Goal: Information Seeking & Learning: Compare options

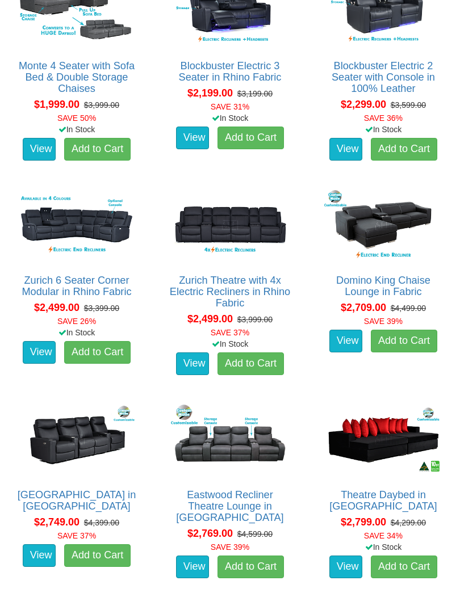
scroll to position [997, 0]
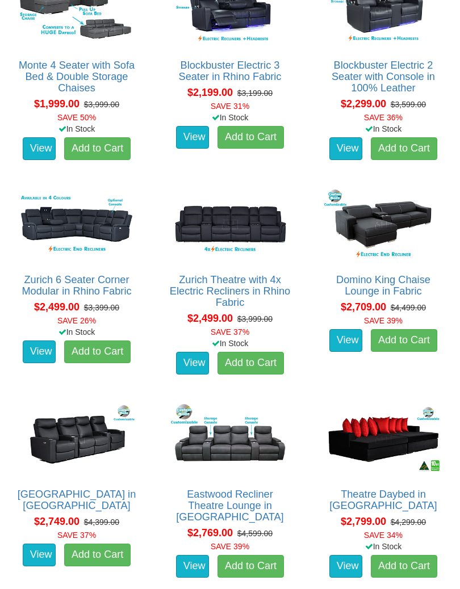
click at [90, 213] on img at bounding box center [77, 225] width 124 height 77
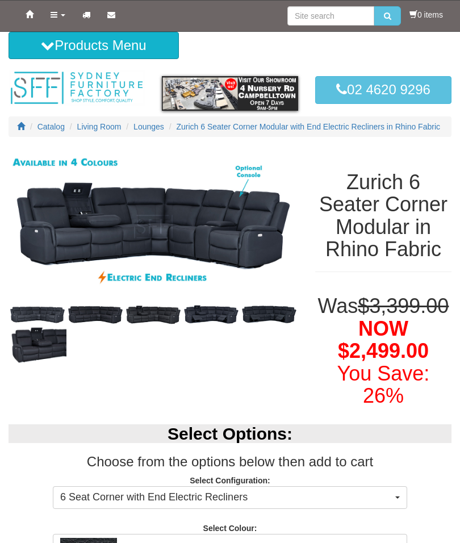
click at [275, 324] on img at bounding box center [269, 315] width 58 height 22
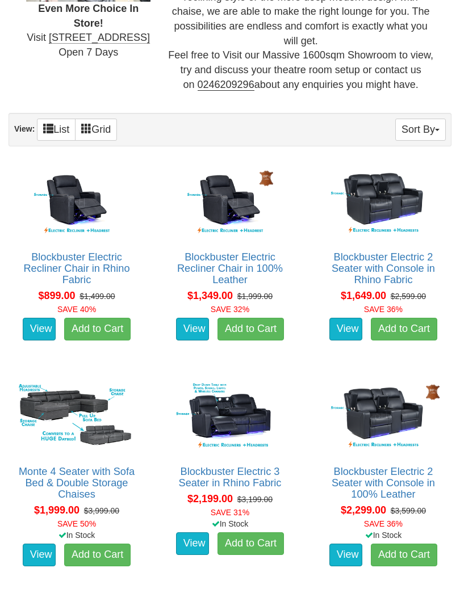
scroll to position [592, 0]
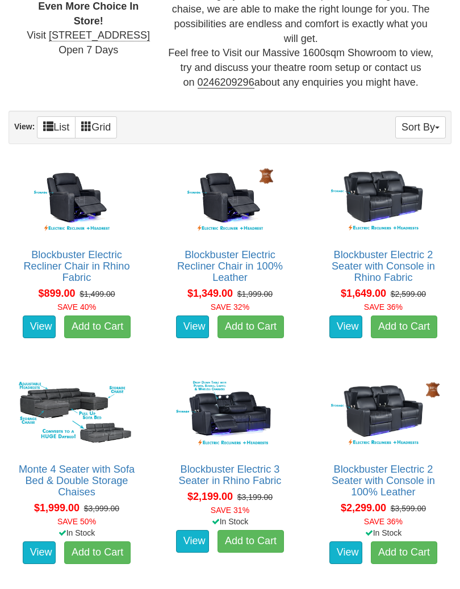
click at [381, 194] on img at bounding box center [383, 200] width 124 height 77
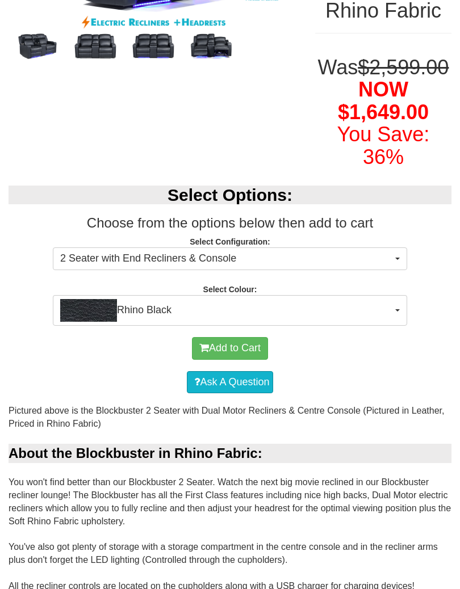
scroll to position [275, 0]
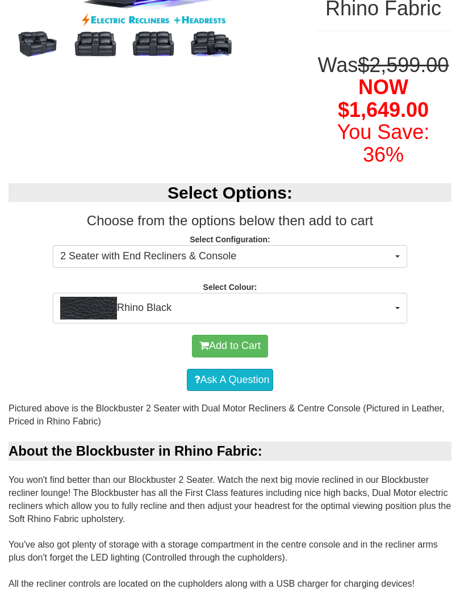
click at [383, 320] on span "Rhino Black" at bounding box center [226, 308] width 332 height 23
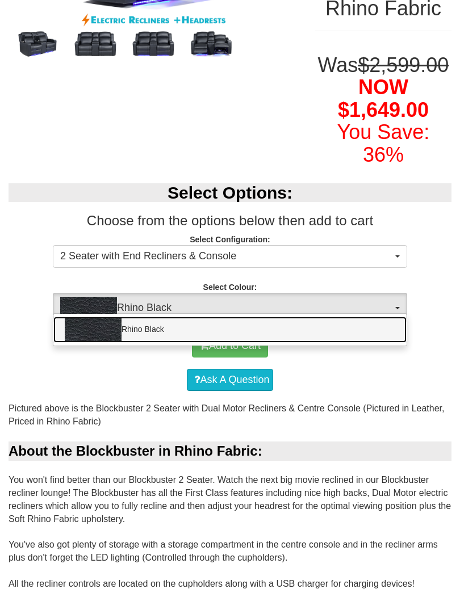
click at [380, 343] on link "Rhino Black" at bounding box center [229, 330] width 353 height 26
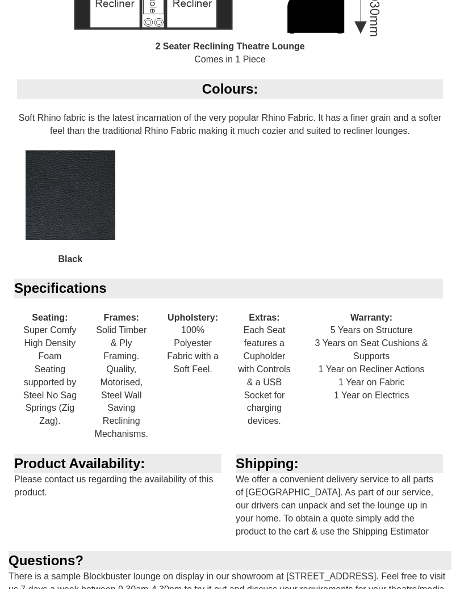
scroll to position [1101, 0]
click at [394, 431] on div "Specifications Seating: Super Comfy High Density Foam Seating supported by Stee…" at bounding box center [230, 366] width 443 height 175
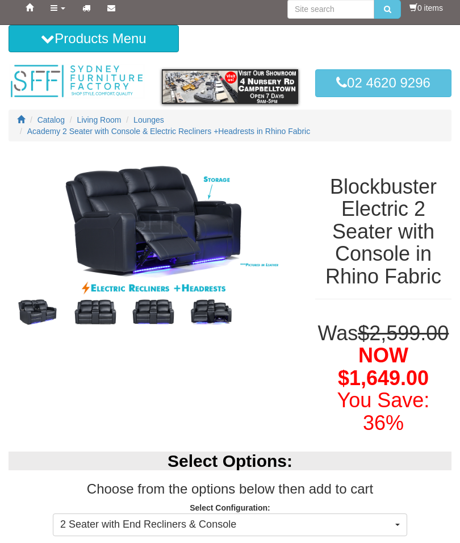
scroll to position [0, 0]
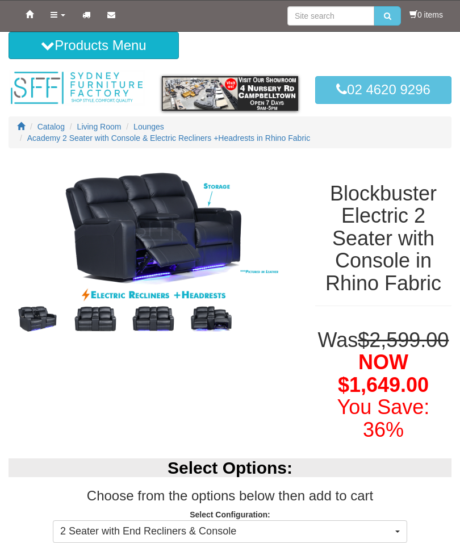
click at [214, 315] on img at bounding box center [211, 318] width 58 height 29
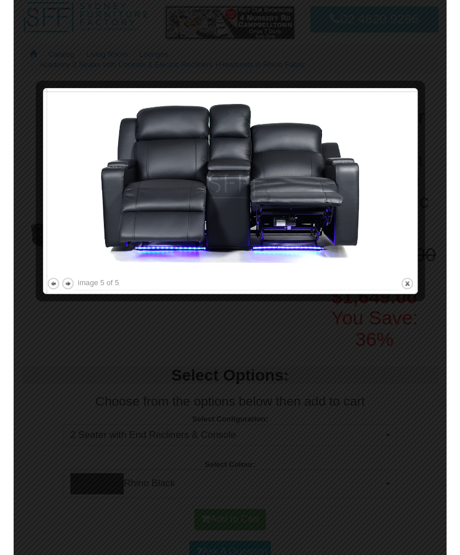
scroll to position [82, 0]
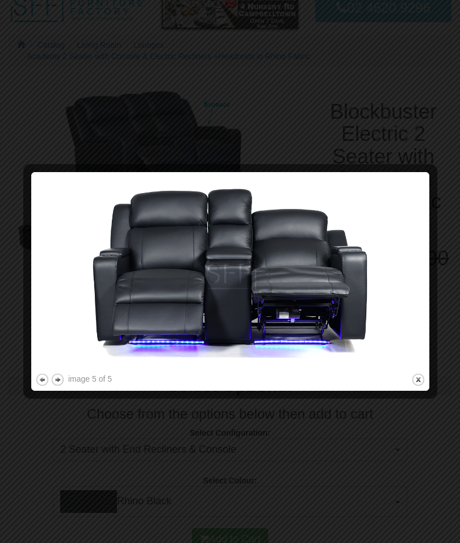
click at [42, 382] on button "previous" at bounding box center [42, 379] width 14 height 14
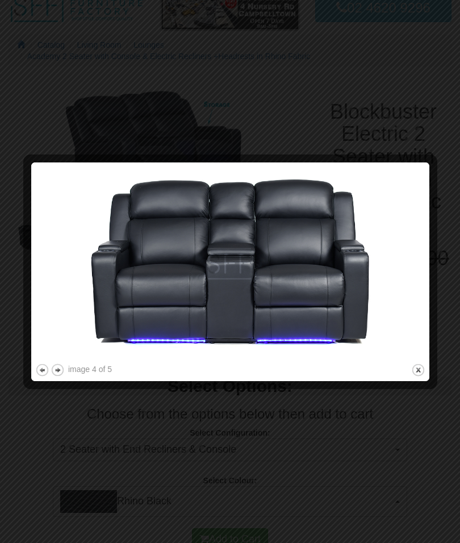
click at [40, 371] on button "previous" at bounding box center [42, 370] width 14 height 14
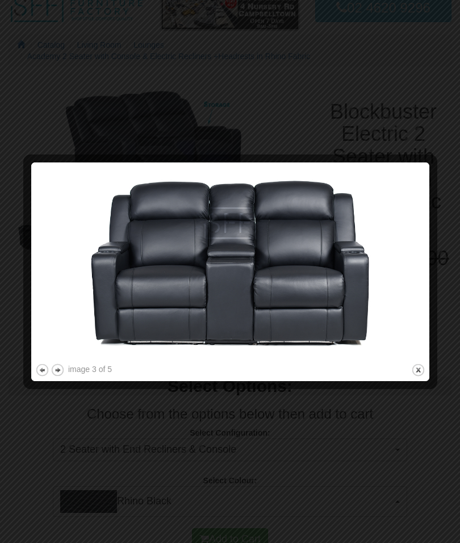
click at [36, 376] on button "previous" at bounding box center [42, 370] width 14 height 14
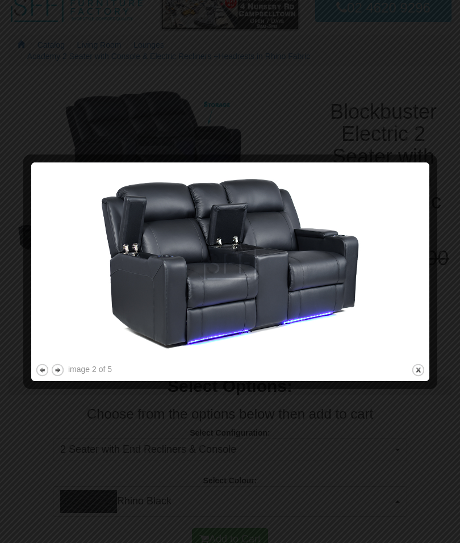
click at [39, 370] on button "previous" at bounding box center [42, 370] width 14 height 14
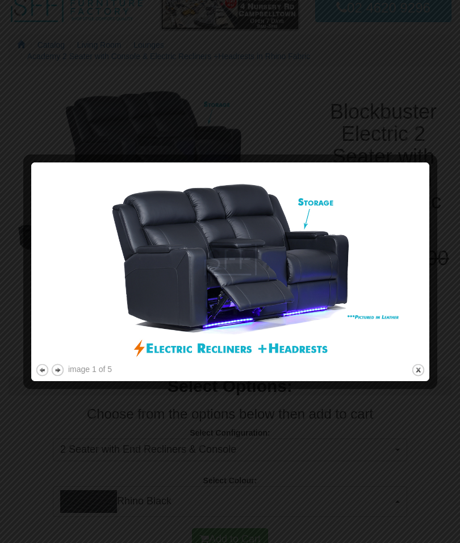
click at [415, 367] on button "close" at bounding box center [418, 370] width 14 height 14
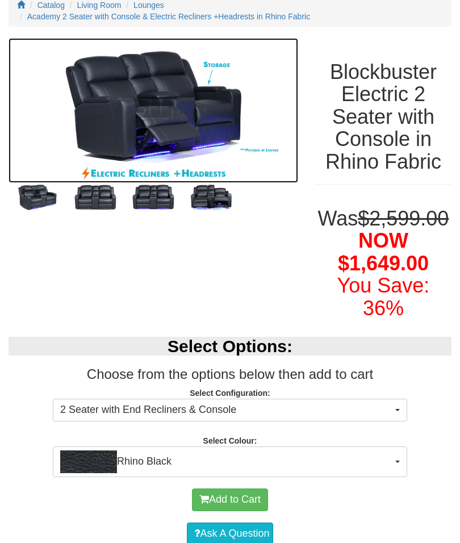
scroll to position [106, 0]
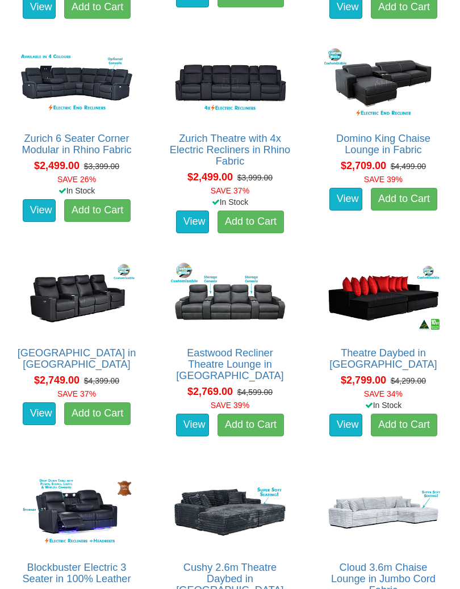
scroll to position [1140, 0]
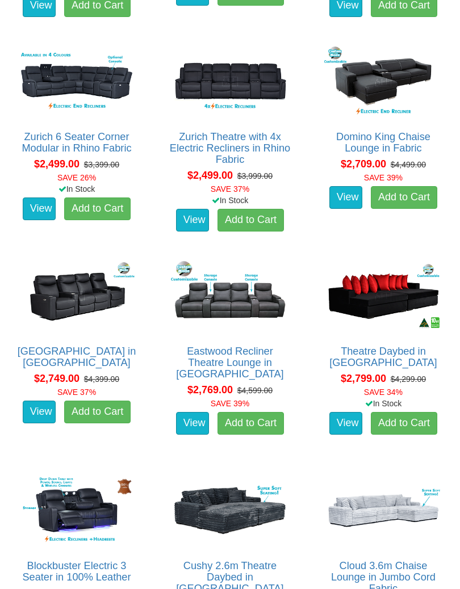
click at [242, 296] on img at bounding box center [230, 296] width 124 height 77
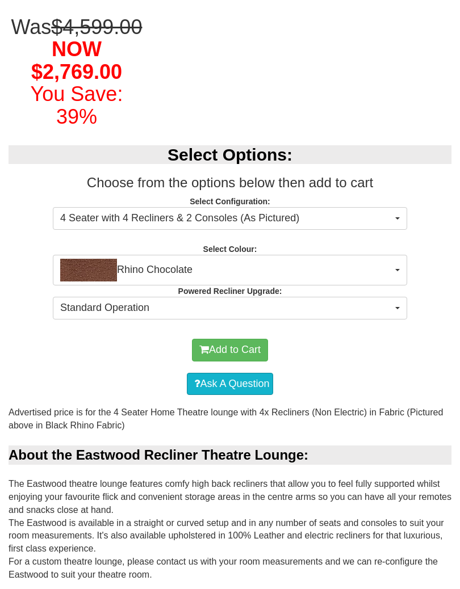
scroll to position [301, 0]
click at [400, 320] on button "Standard Operation" at bounding box center [230, 308] width 354 height 23
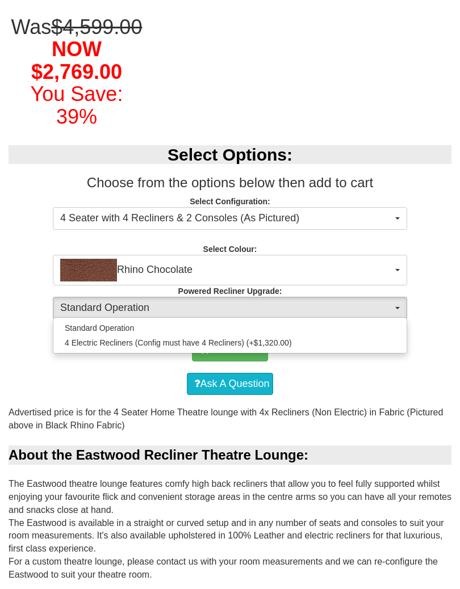
click at [454, 311] on div at bounding box center [230, 294] width 460 height 589
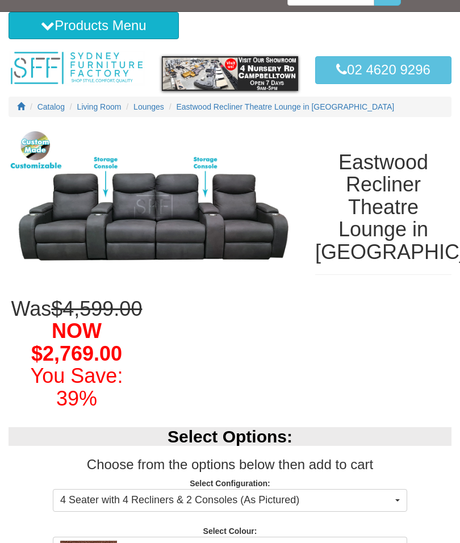
scroll to position [19, 0]
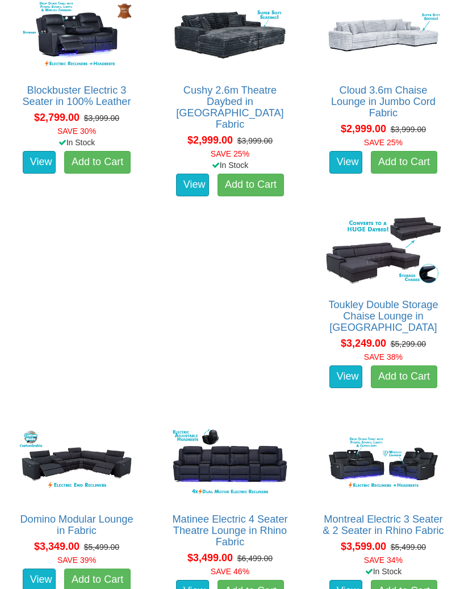
scroll to position [1615, 0]
click at [138, 426] on img at bounding box center [77, 464] width 124 height 77
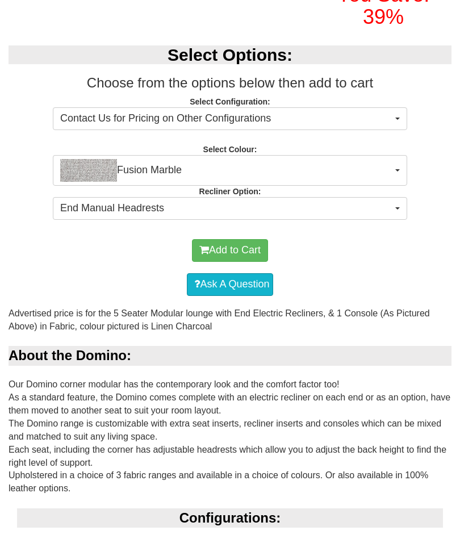
scroll to position [367, 0]
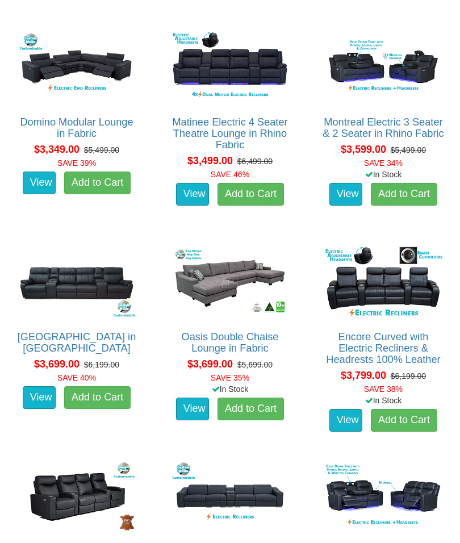
scroll to position [2021, 0]
